Goal: Information Seeking & Learning: Learn about a topic

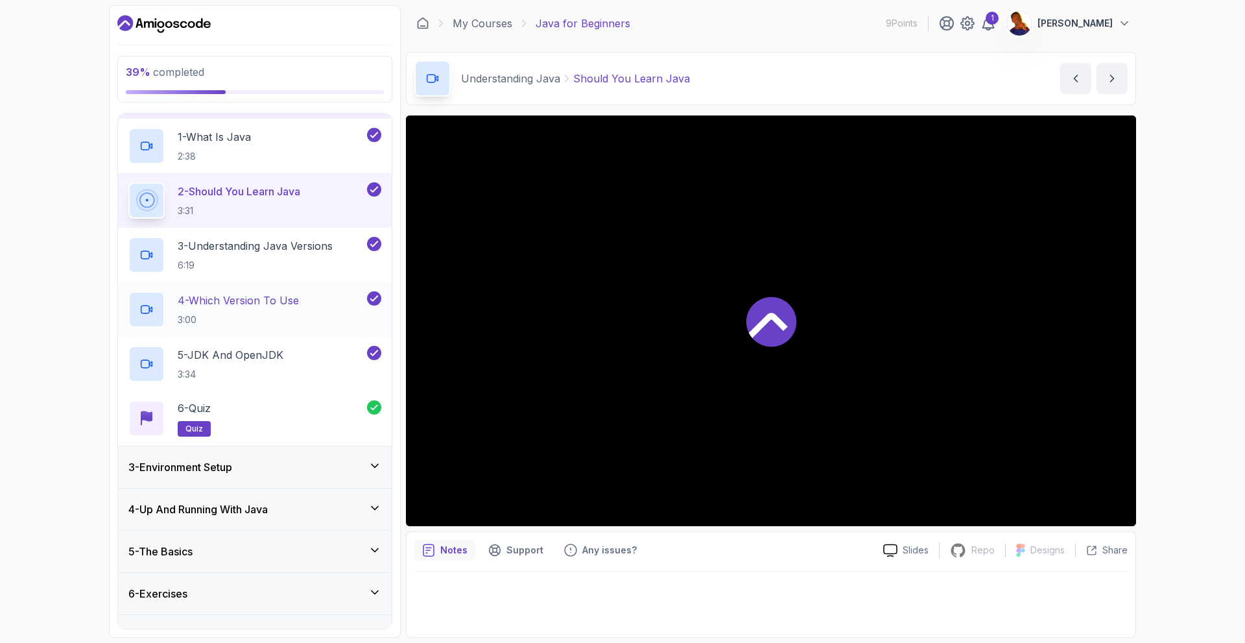
scroll to position [106, 0]
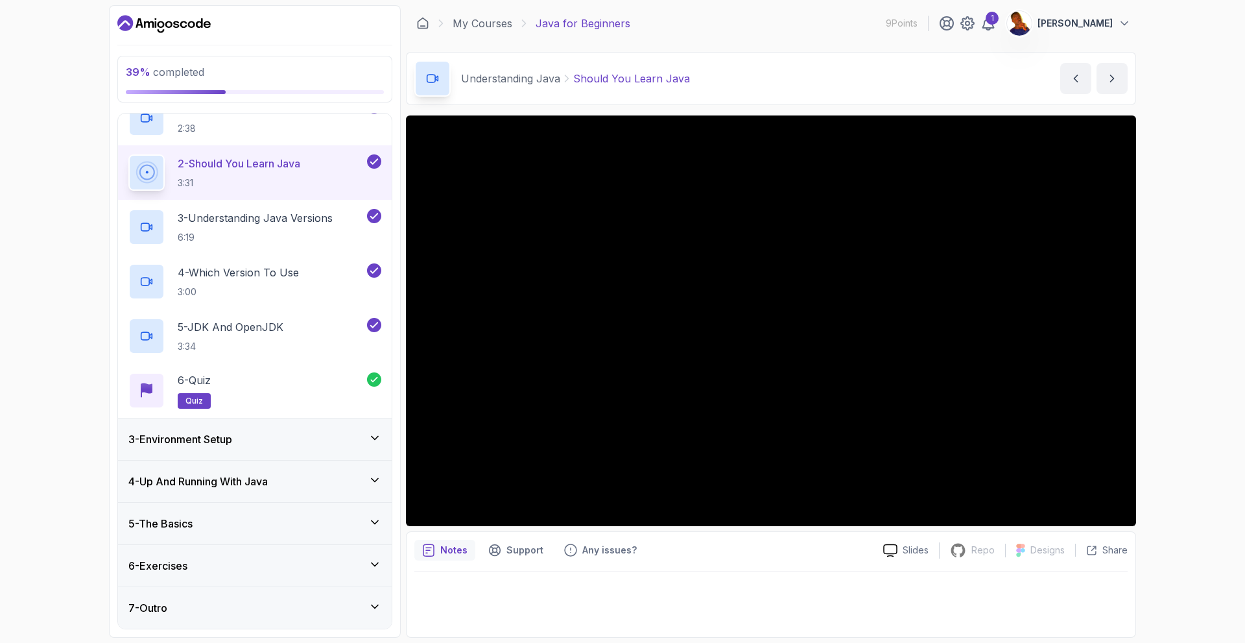
click at [375, 444] on div "3 - Environment Setup" at bounding box center [254, 439] width 253 height 16
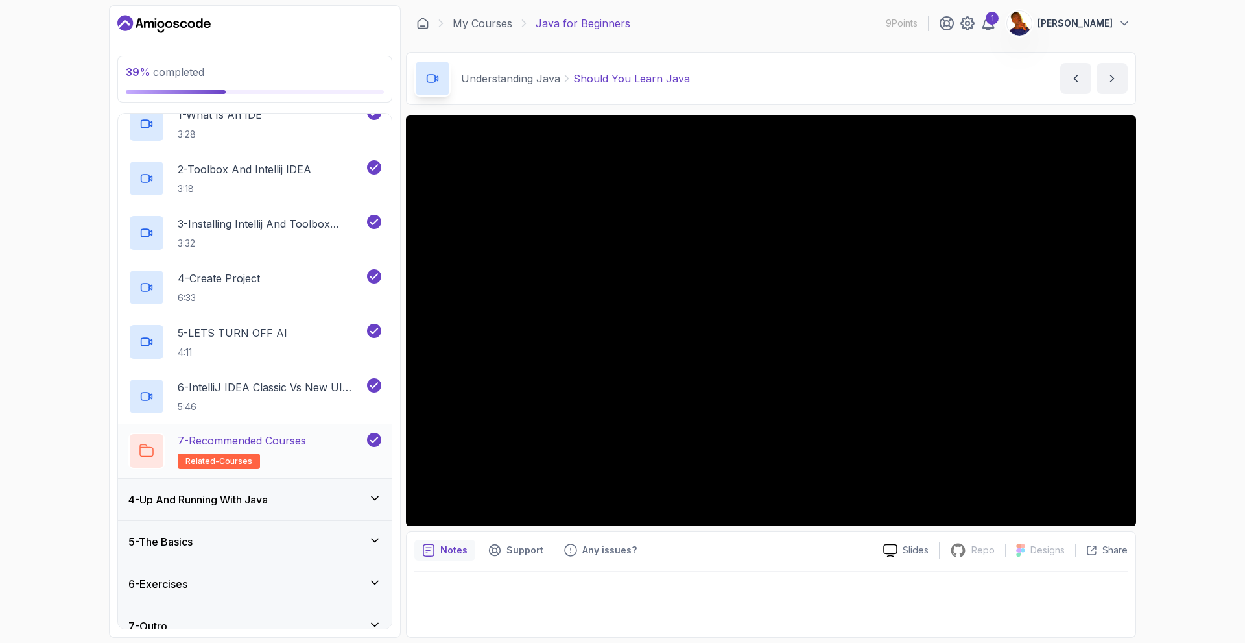
scroll to position [161, 0]
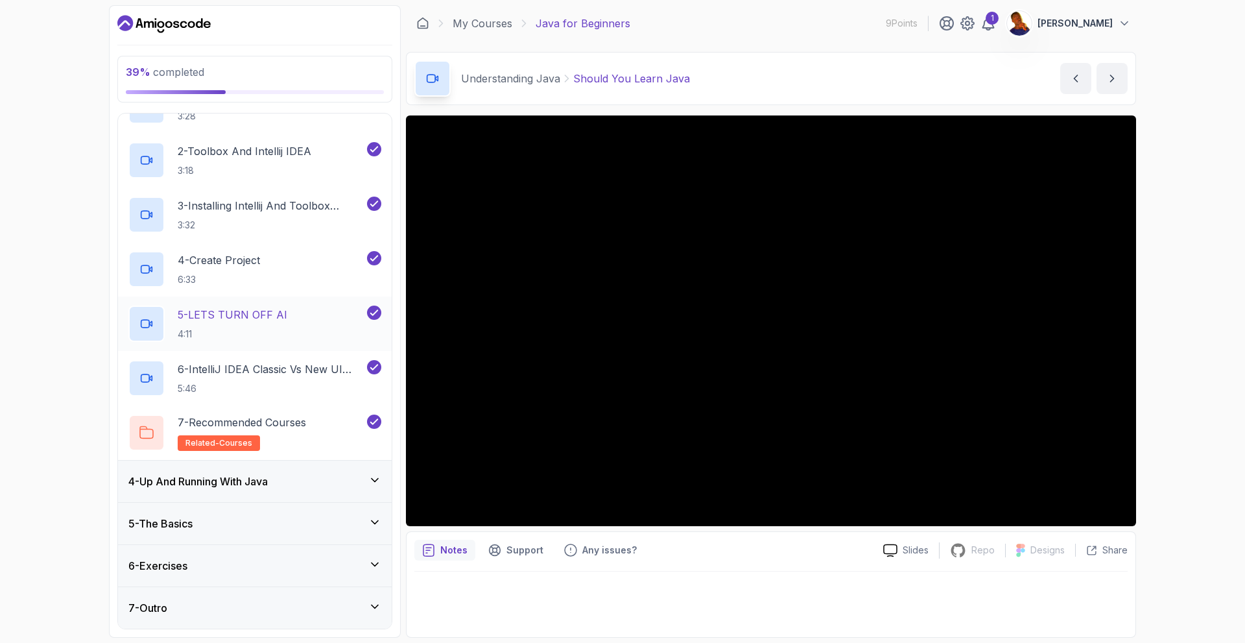
click at [377, 475] on icon at bounding box center [374, 480] width 13 height 13
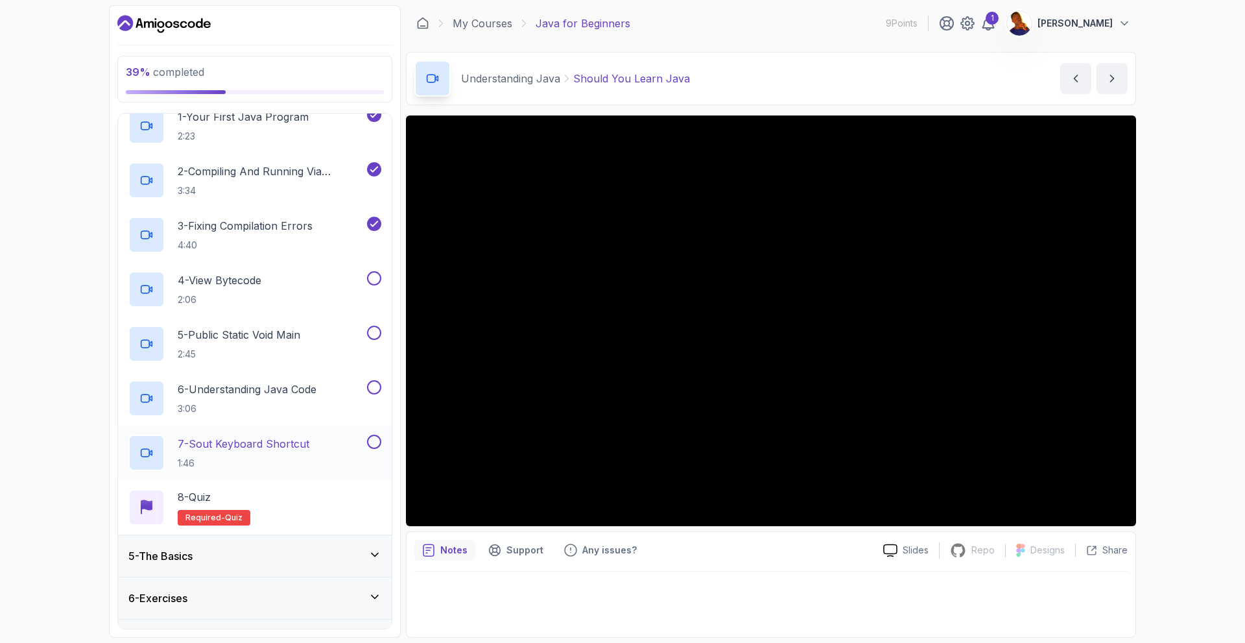
scroll to position [195, 0]
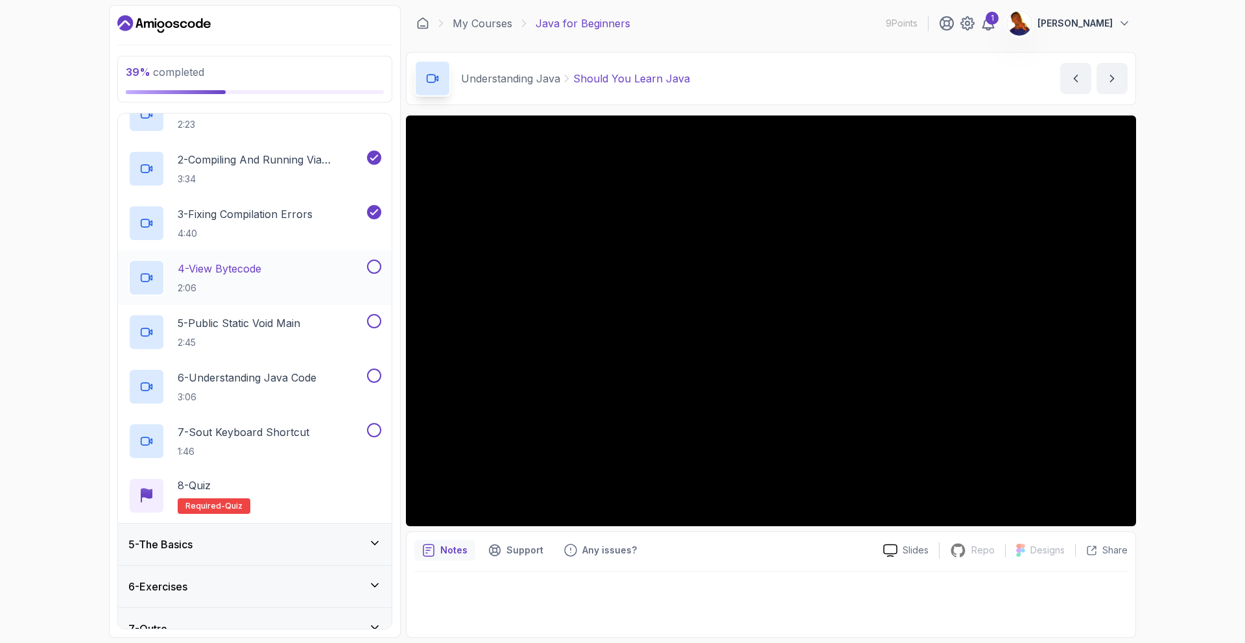
click at [318, 274] on div "4 - View Bytecode 2:06" at bounding box center [246, 277] width 236 height 36
click at [128, 259] on button "4 - View Bytecode 2:06" at bounding box center [254, 277] width 253 height 36
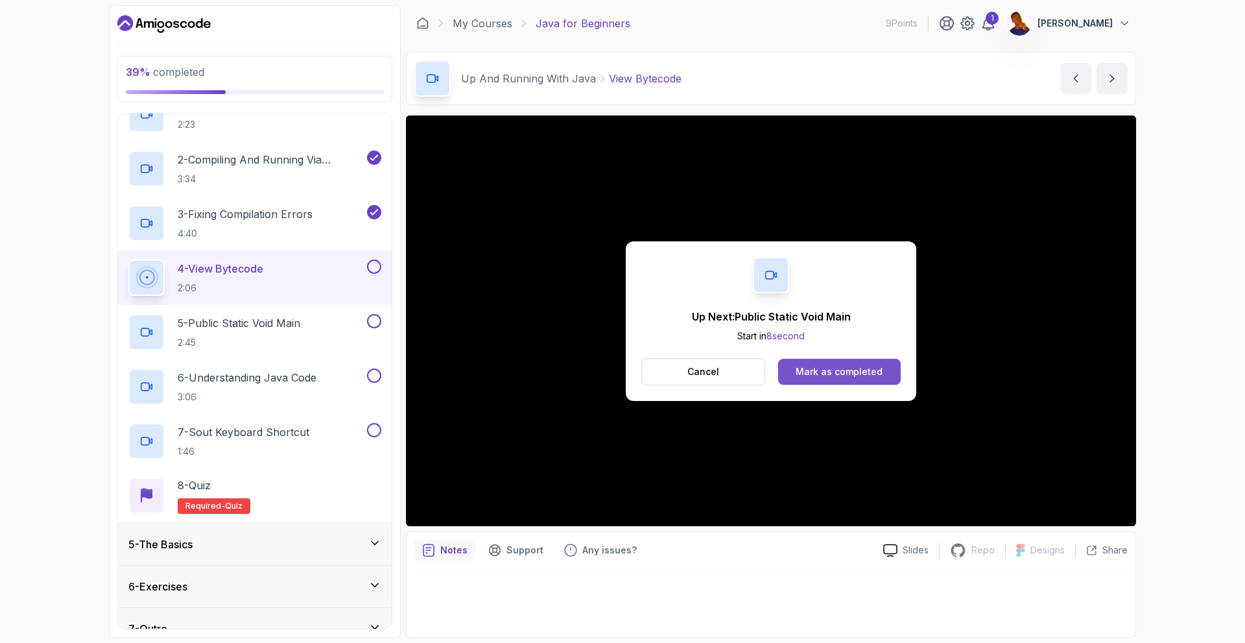
click at [830, 371] on div "Mark as completed" at bounding box center [839, 371] width 87 height 13
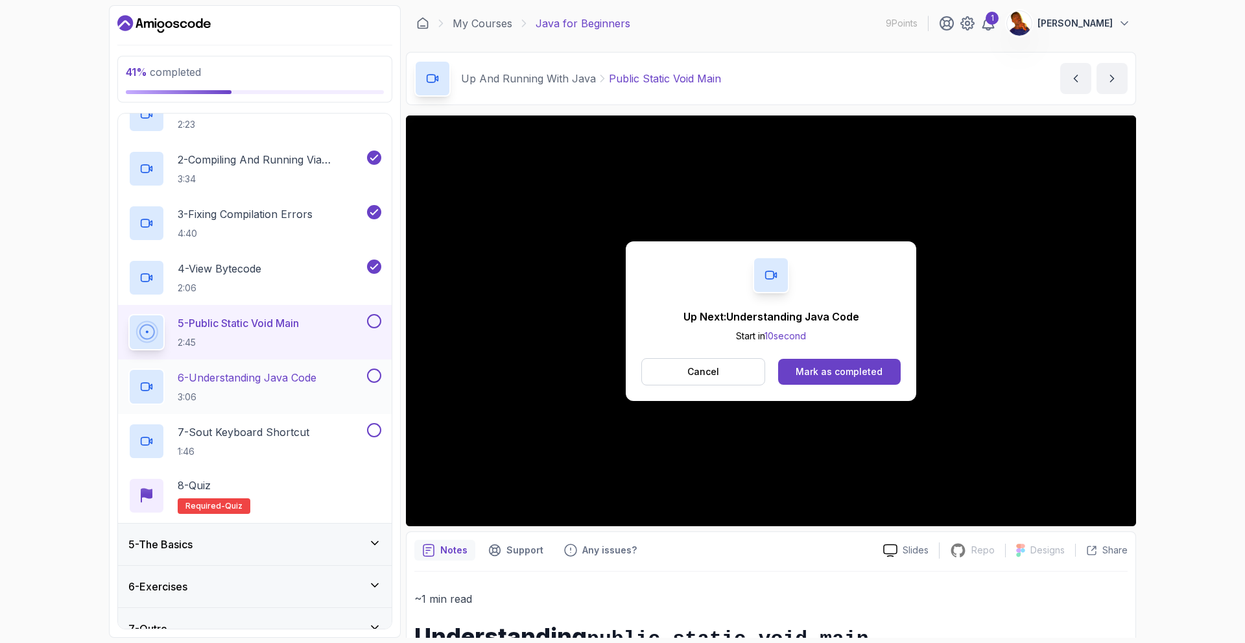
click at [275, 381] on p "6 - Understanding Java Code" at bounding box center [247, 378] width 139 height 16
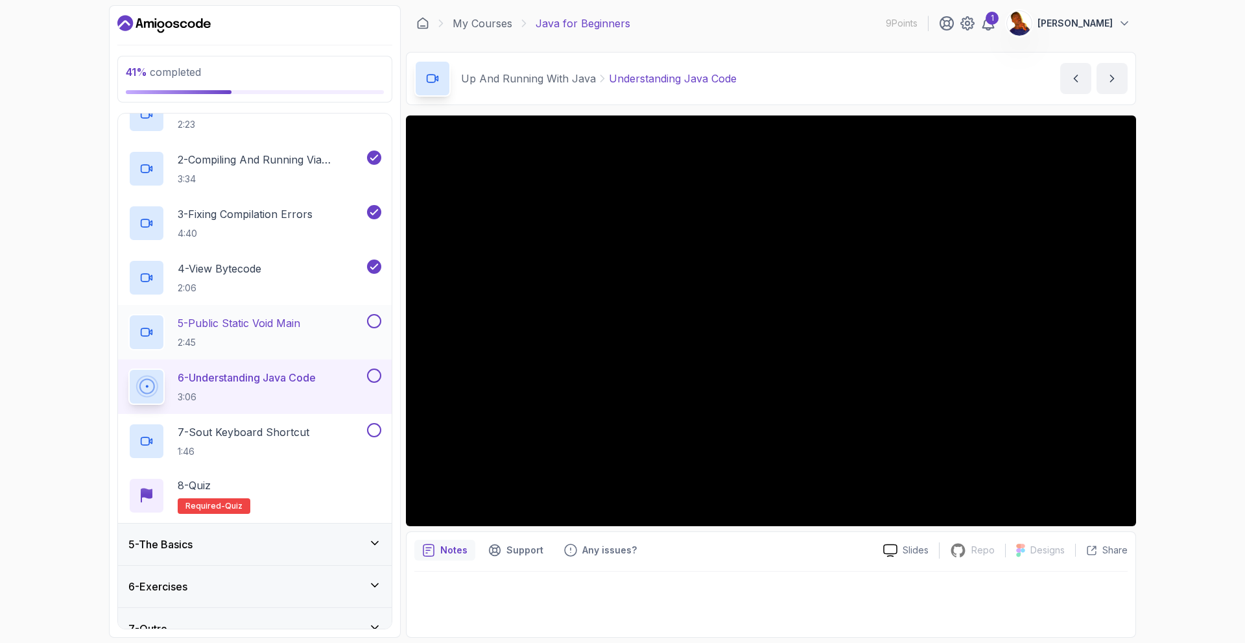
click at [372, 324] on button at bounding box center [374, 321] width 14 height 14
click at [358, 377] on div "6 - Understanding Java Code 3:06" at bounding box center [246, 386] width 236 height 36
click at [128, 368] on button "6 - Understanding Java Code 3:06" at bounding box center [254, 386] width 253 height 36
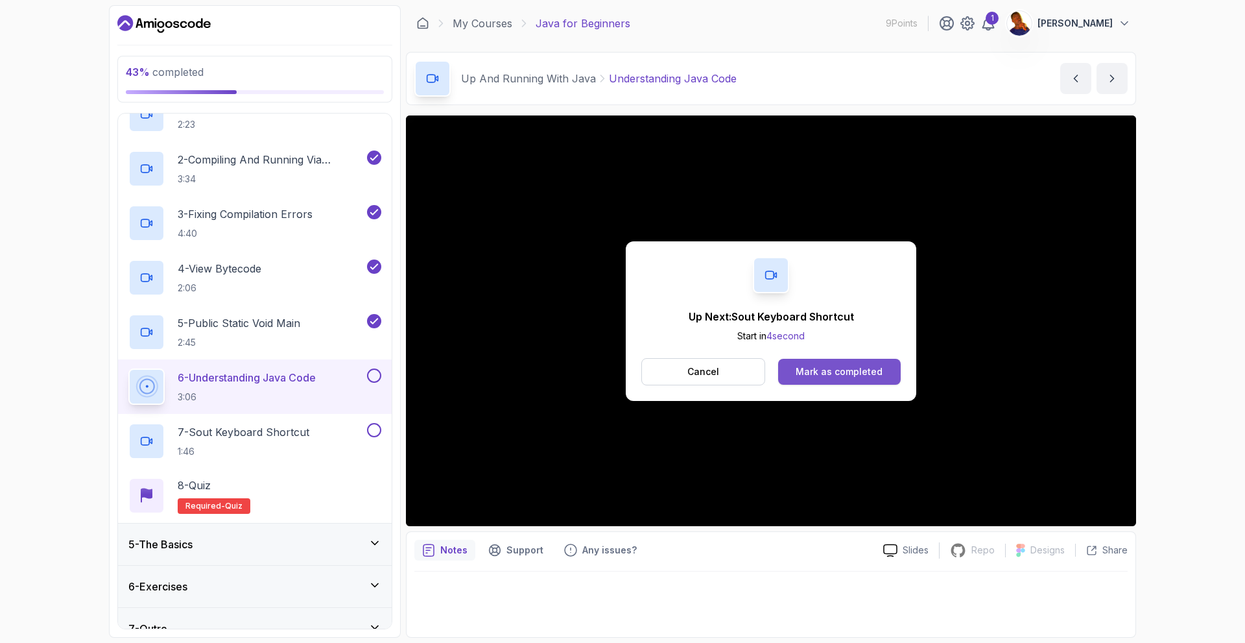
click at [825, 372] on div "Mark as completed" at bounding box center [839, 371] width 87 height 13
